Goal: Navigation & Orientation: Find specific page/section

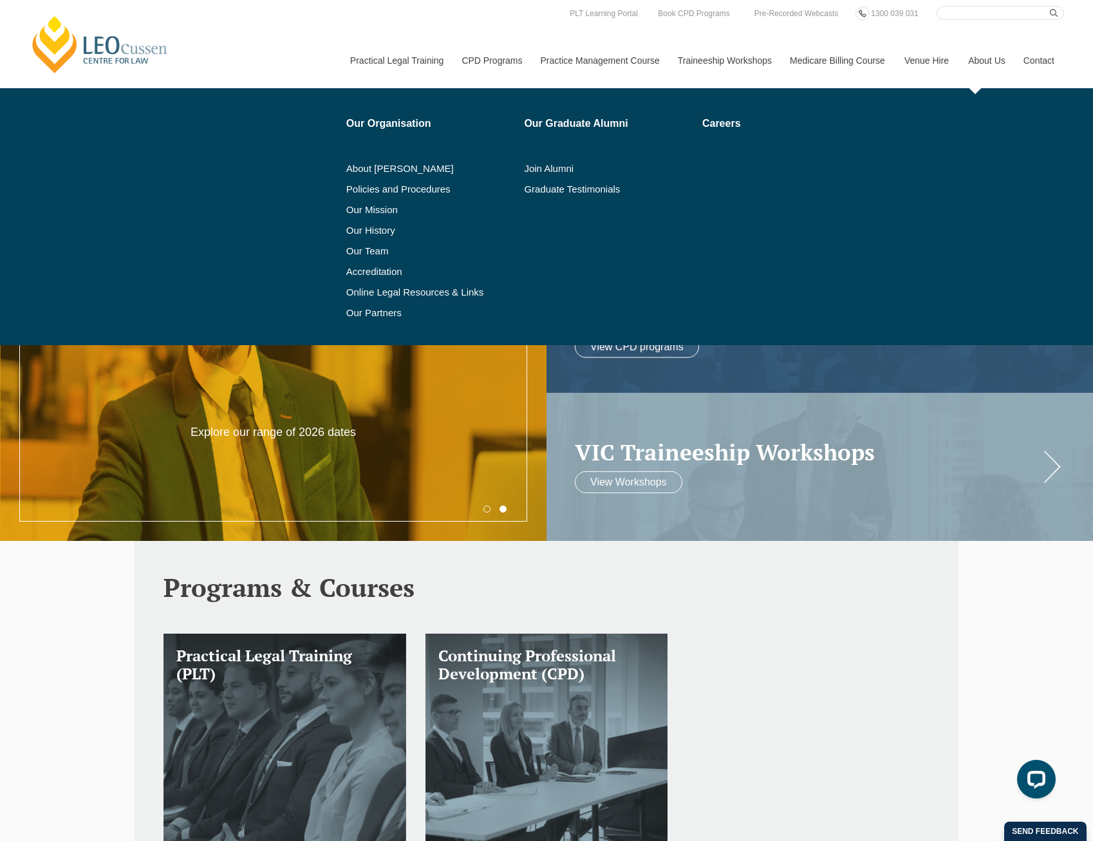
click at [985, 58] on link "About Us" at bounding box center [986, 60] width 55 height 55
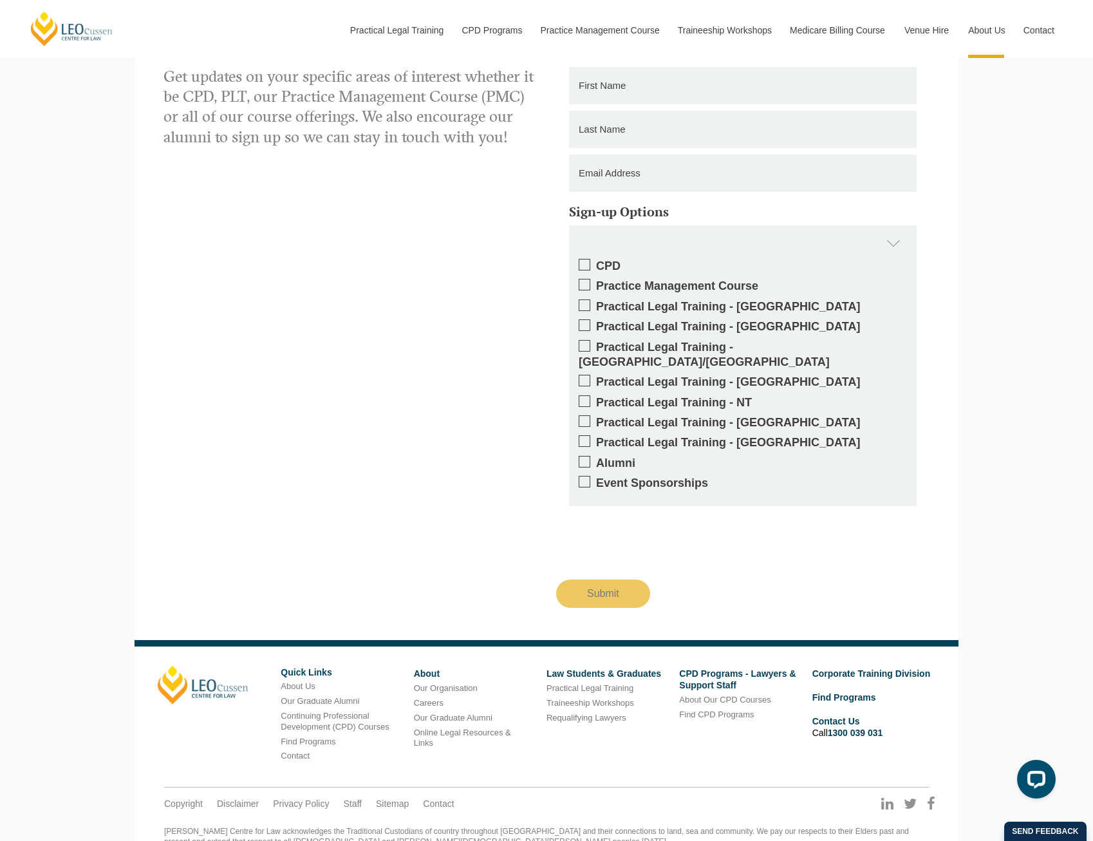
scroll to position [1603, 0]
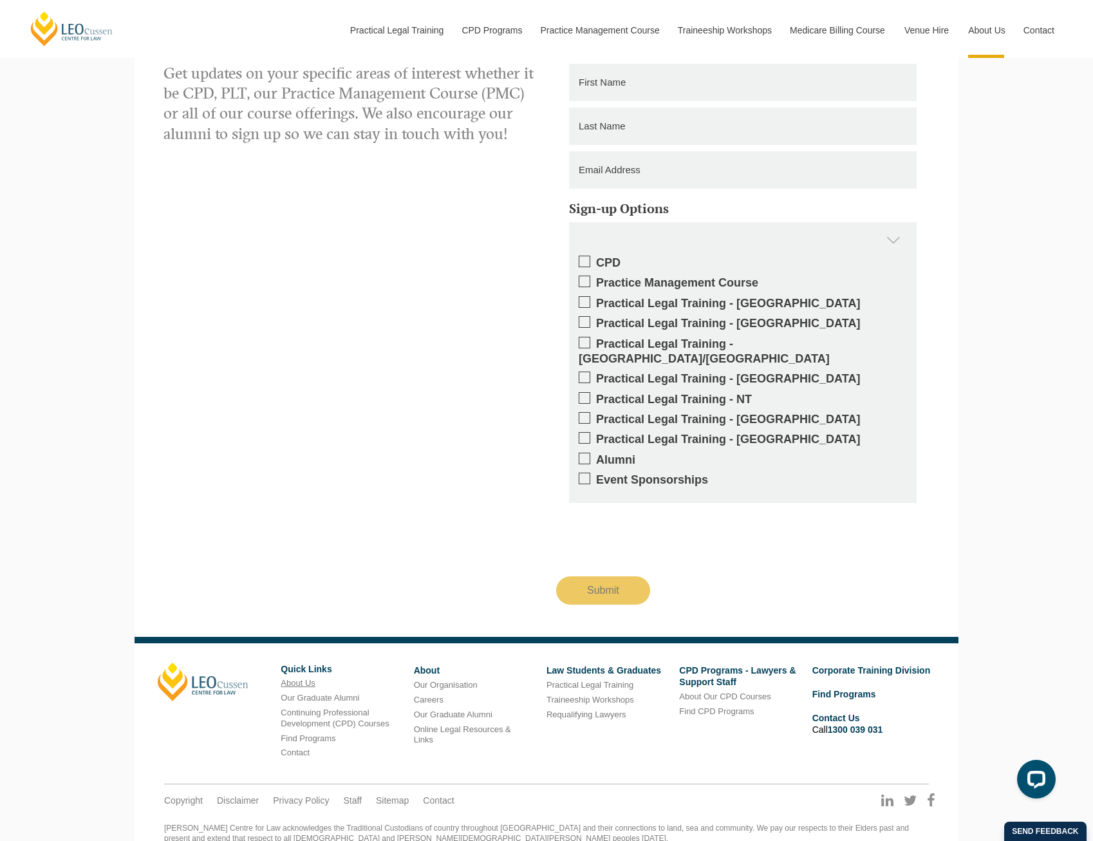
click at [307, 678] on link "About Us" at bounding box center [298, 683] width 34 height 10
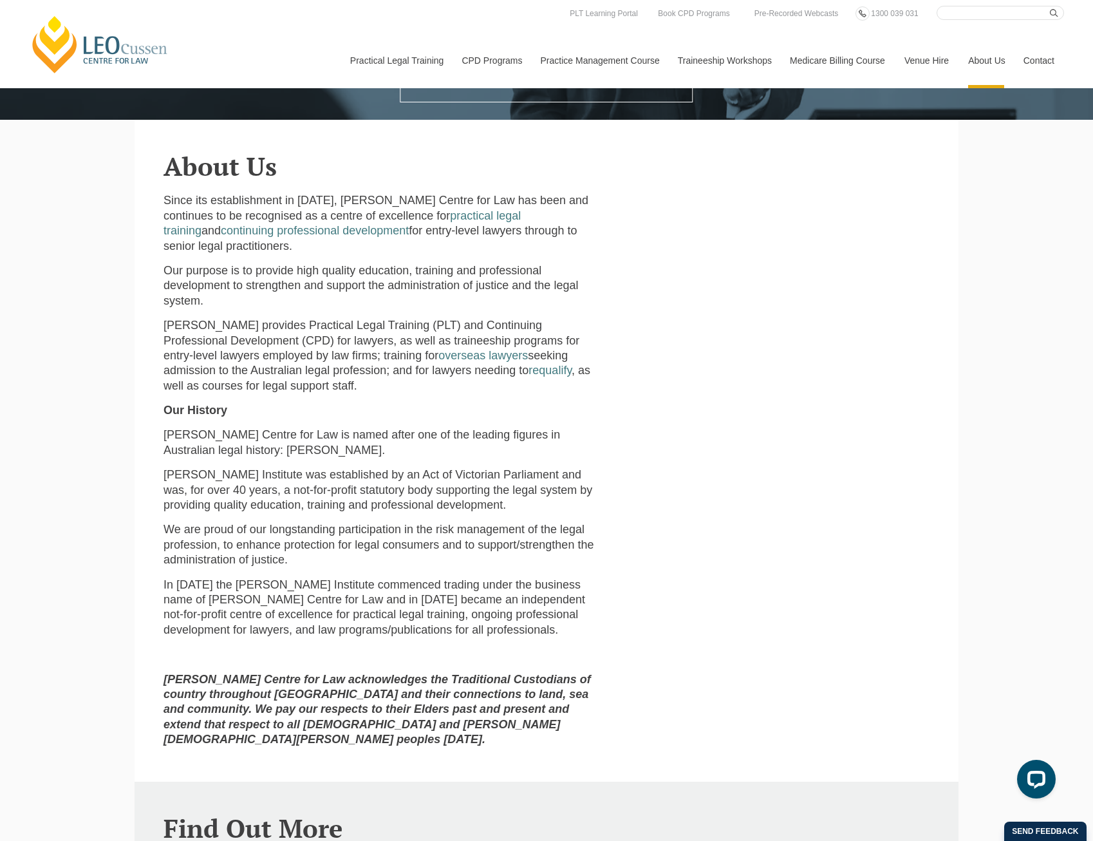
scroll to position [193, 0]
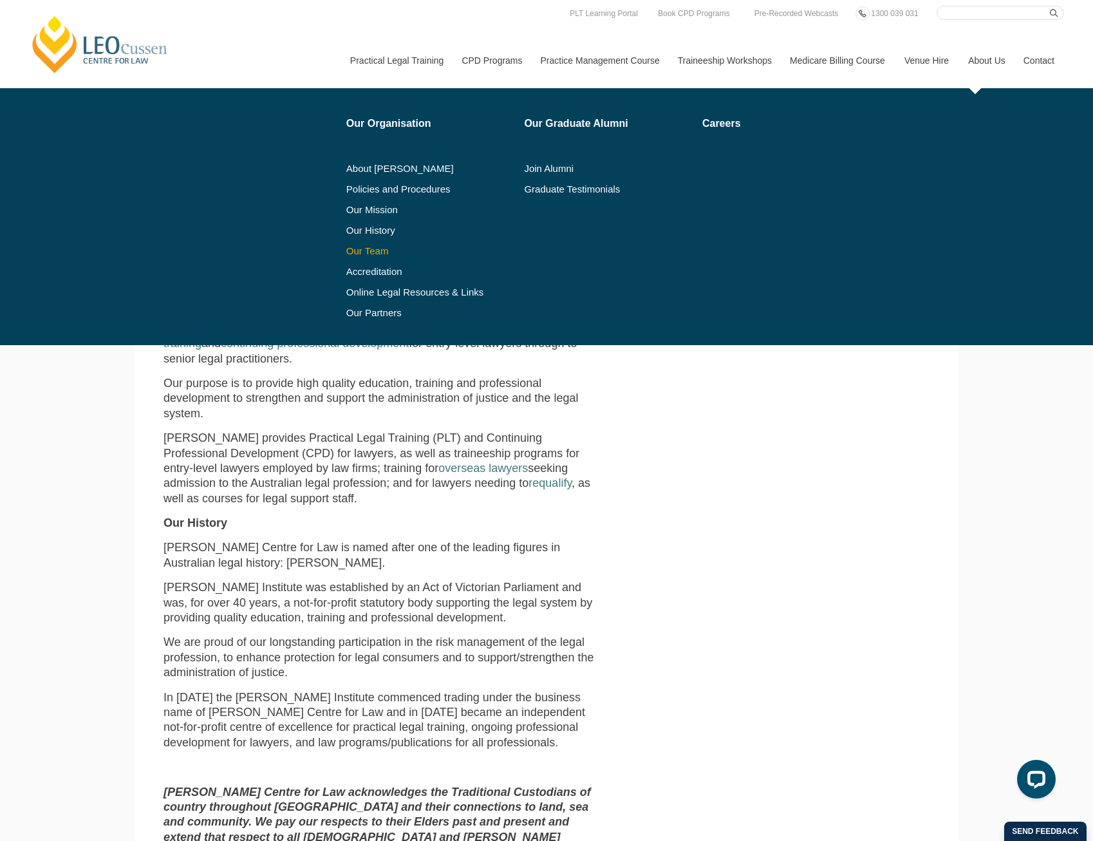
click at [361, 248] on link "Our Team" at bounding box center [430, 251] width 169 height 10
